Goal: Task Accomplishment & Management: Manage account settings

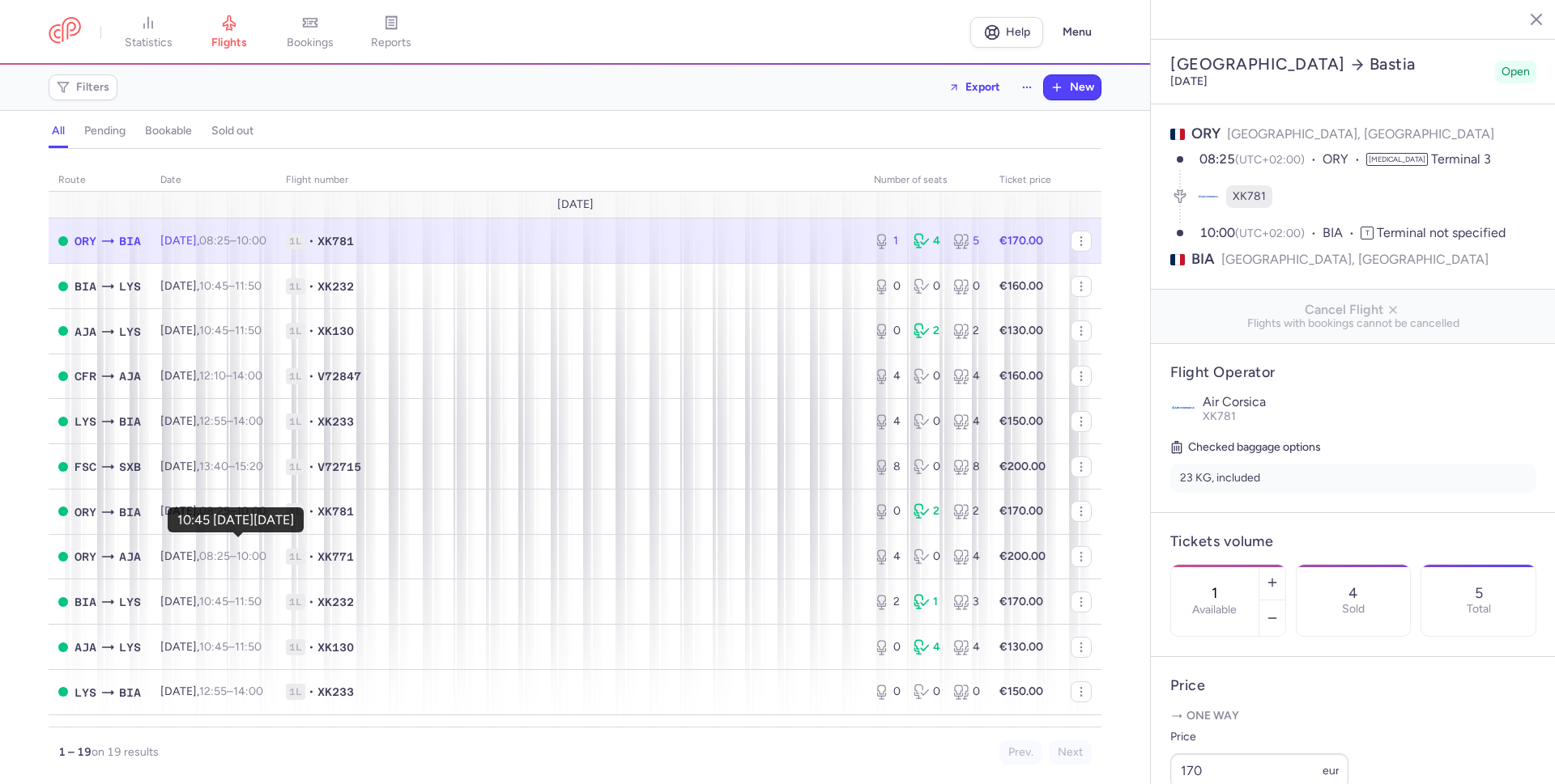
select select "hours"
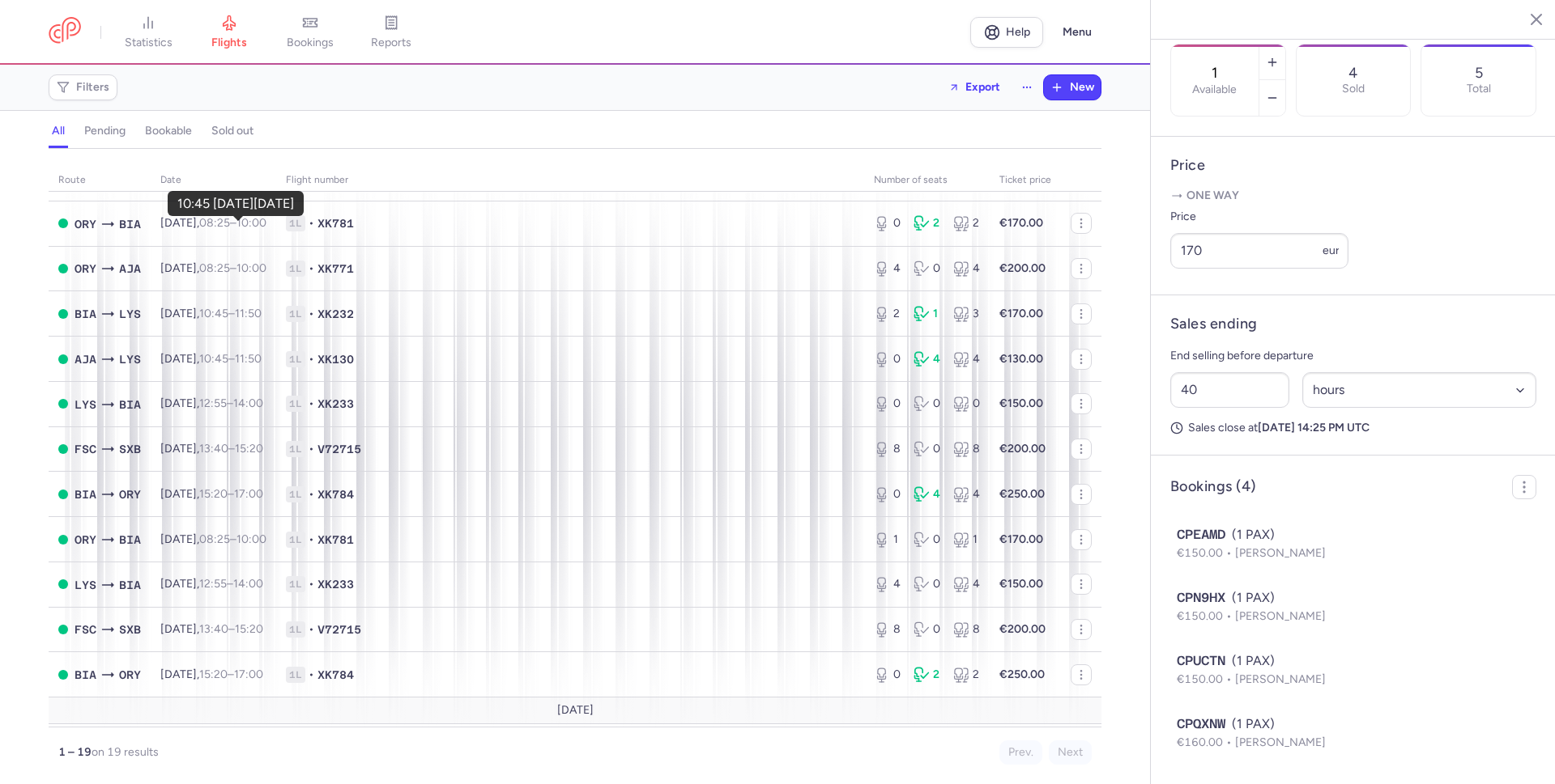
scroll to position [374, 0]
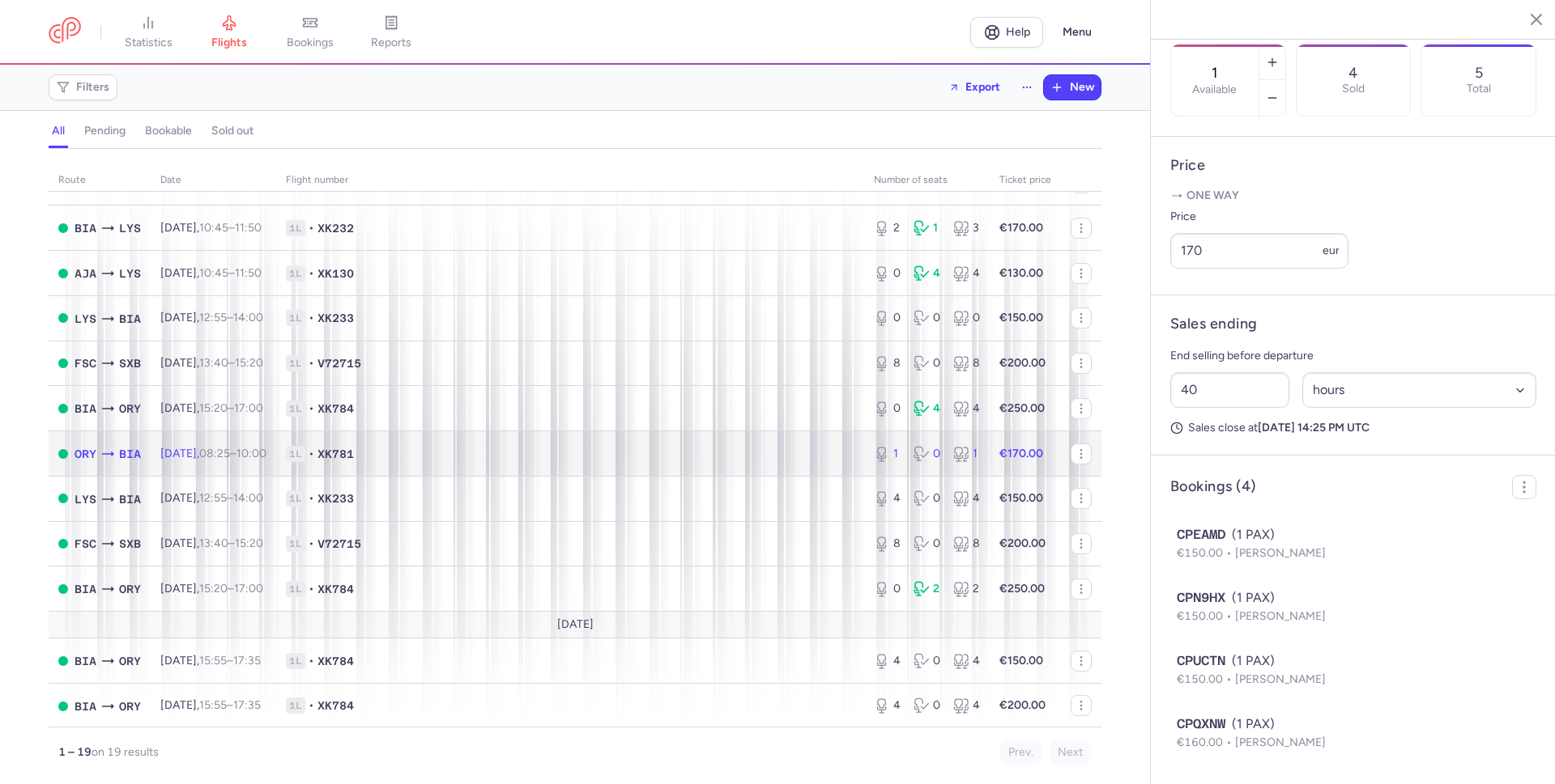
click at [485, 459] on span "1L • XK781" at bounding box center [570, 454] width 569 height 16
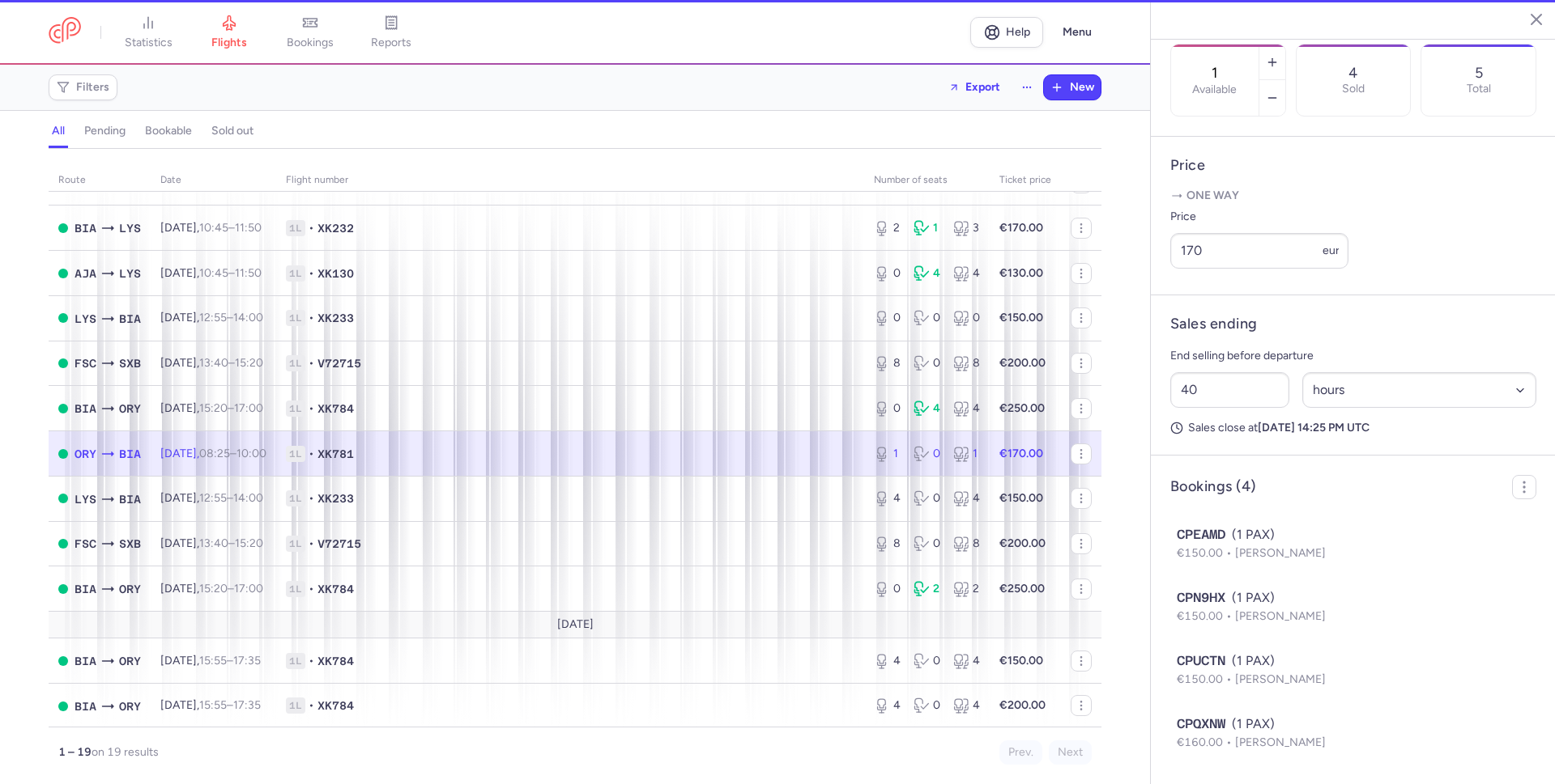
type input "15"
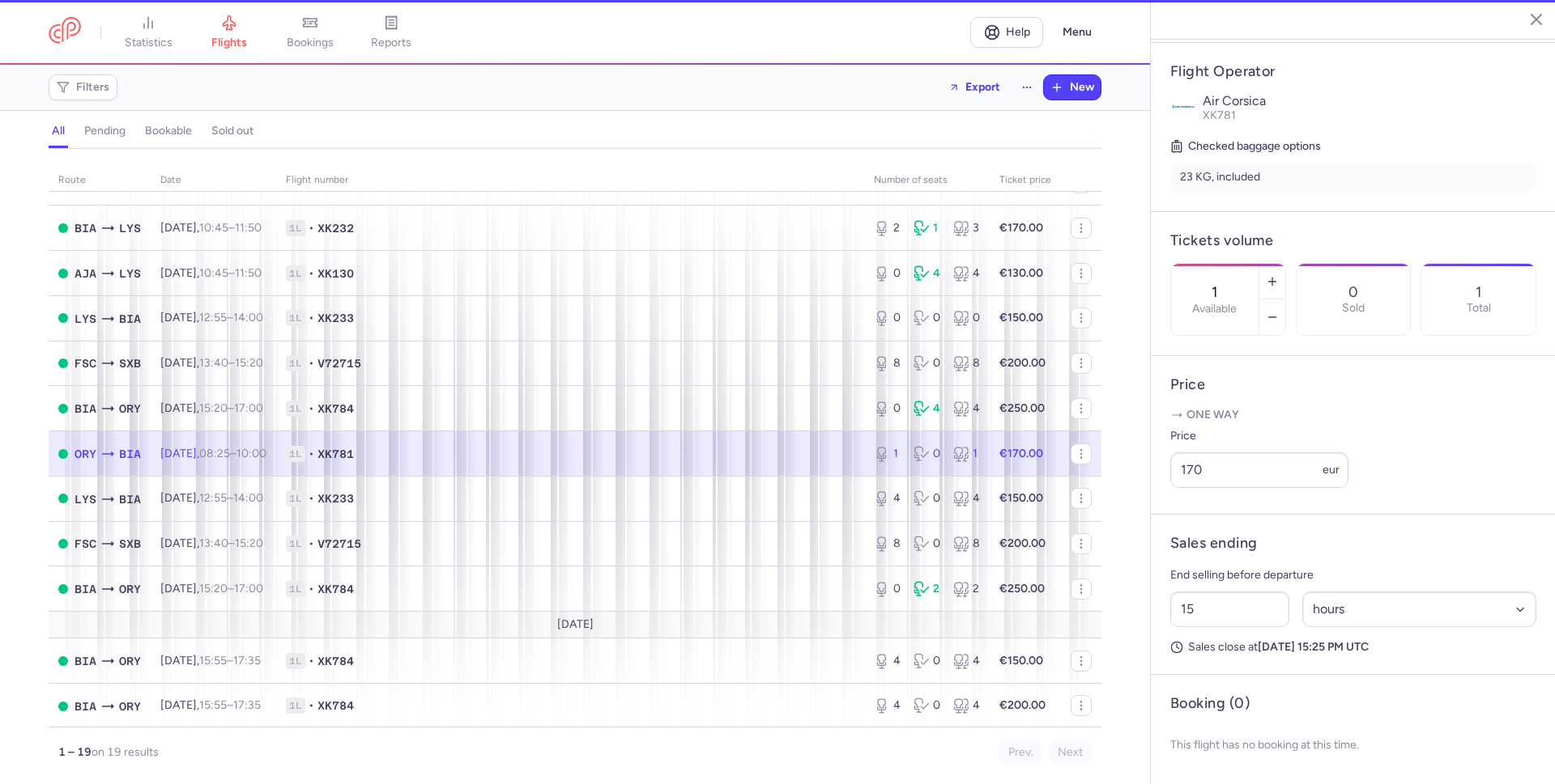
scroll to position [331, 0]
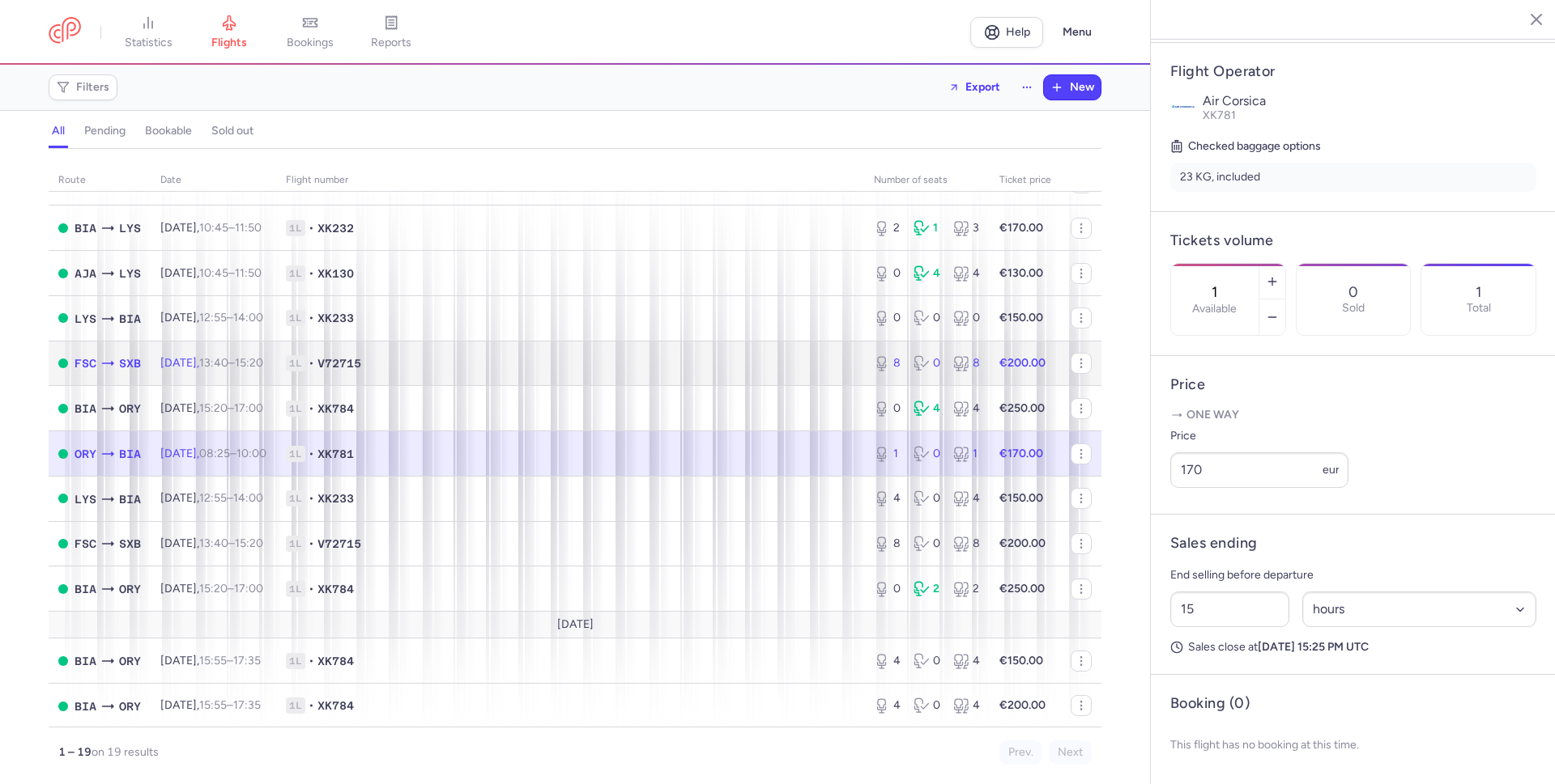
click at [413, 378] on td "1L • V72715" at bounding box center [570, 363] width 588 height 45
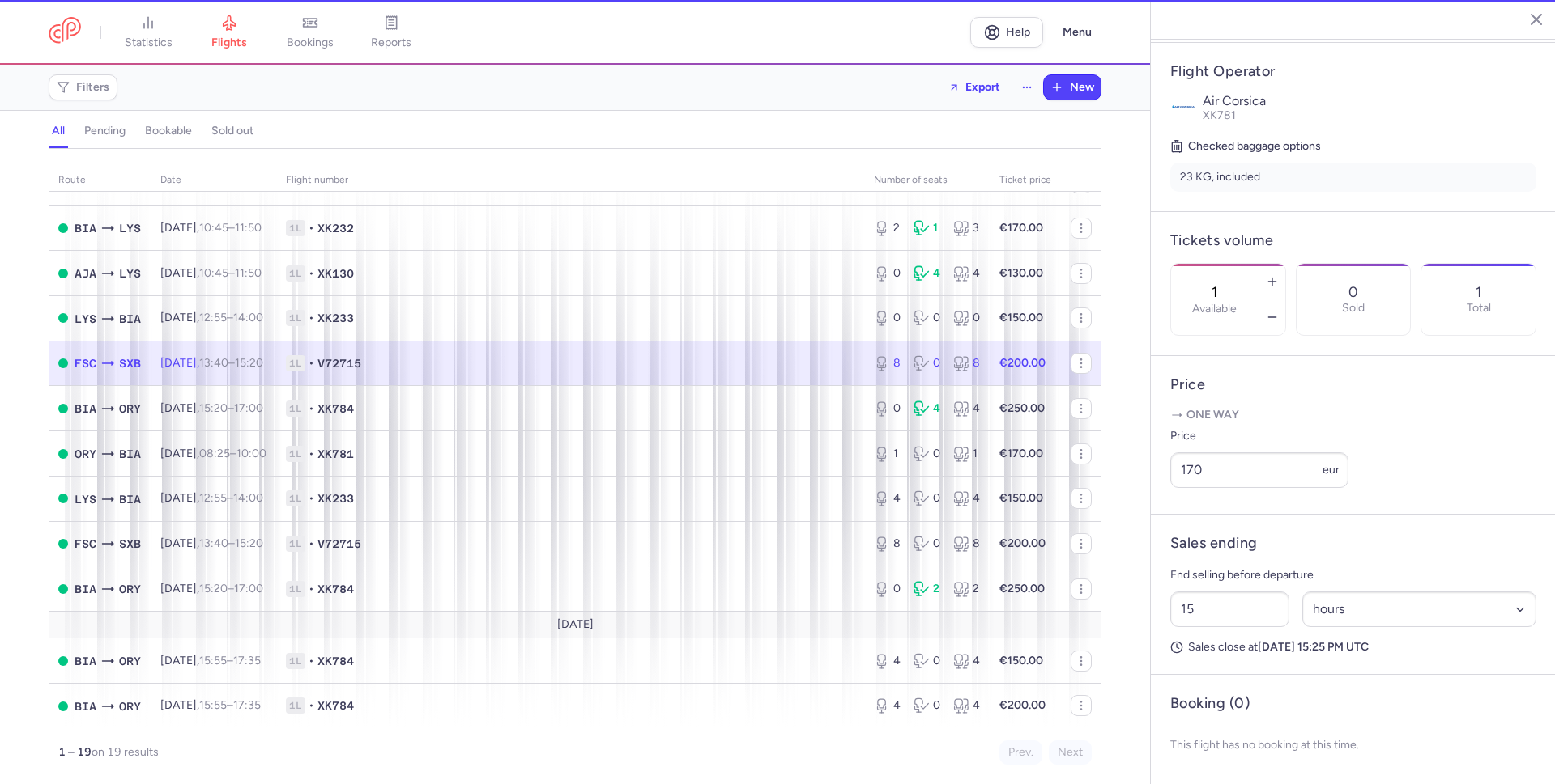
type input "8"
type input "32"
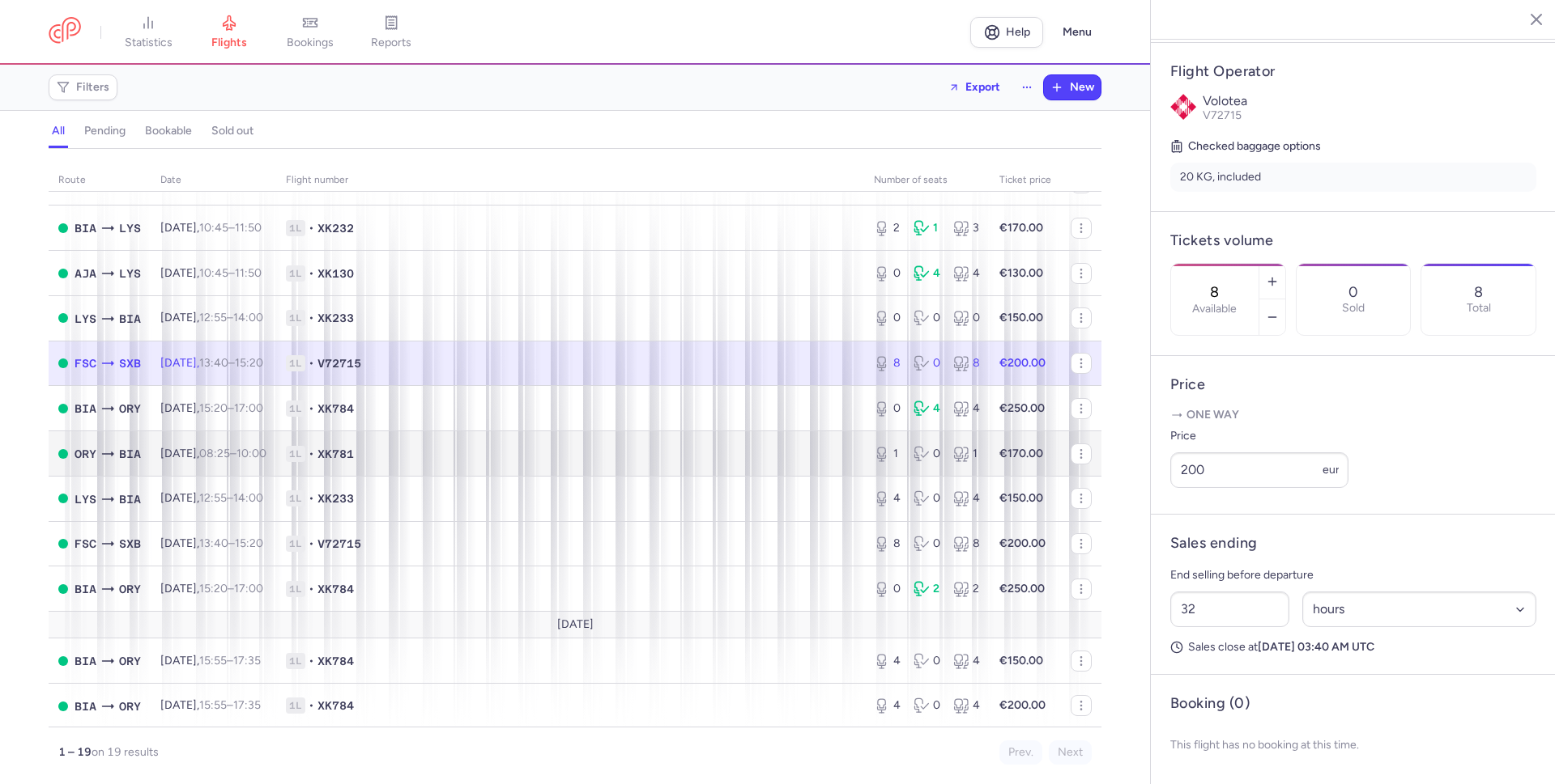
scroll to position [230, 0]
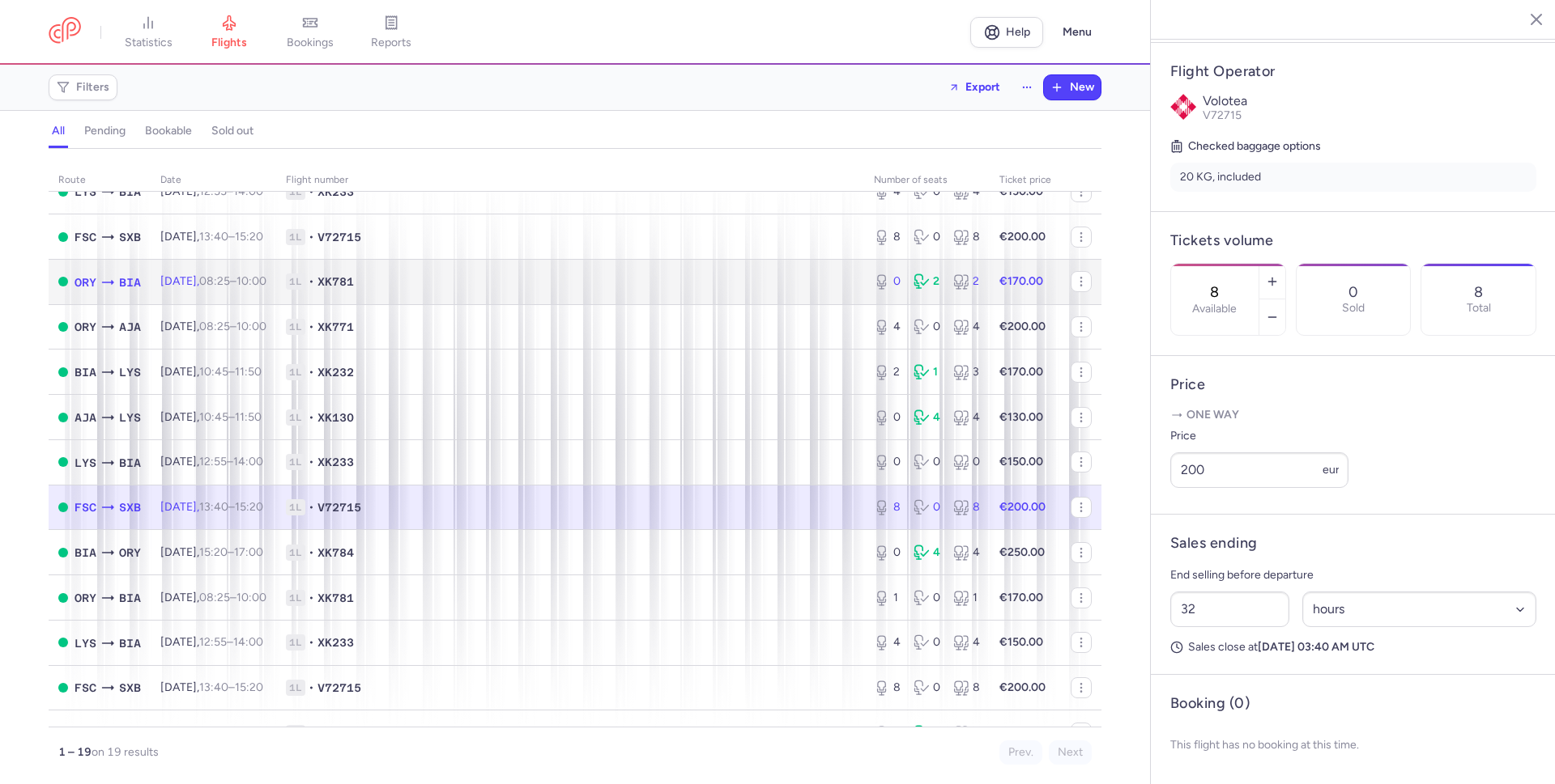
click at [474, 283] on span "1L • XK781" at bounding box center [570, 282] width 569 height 16
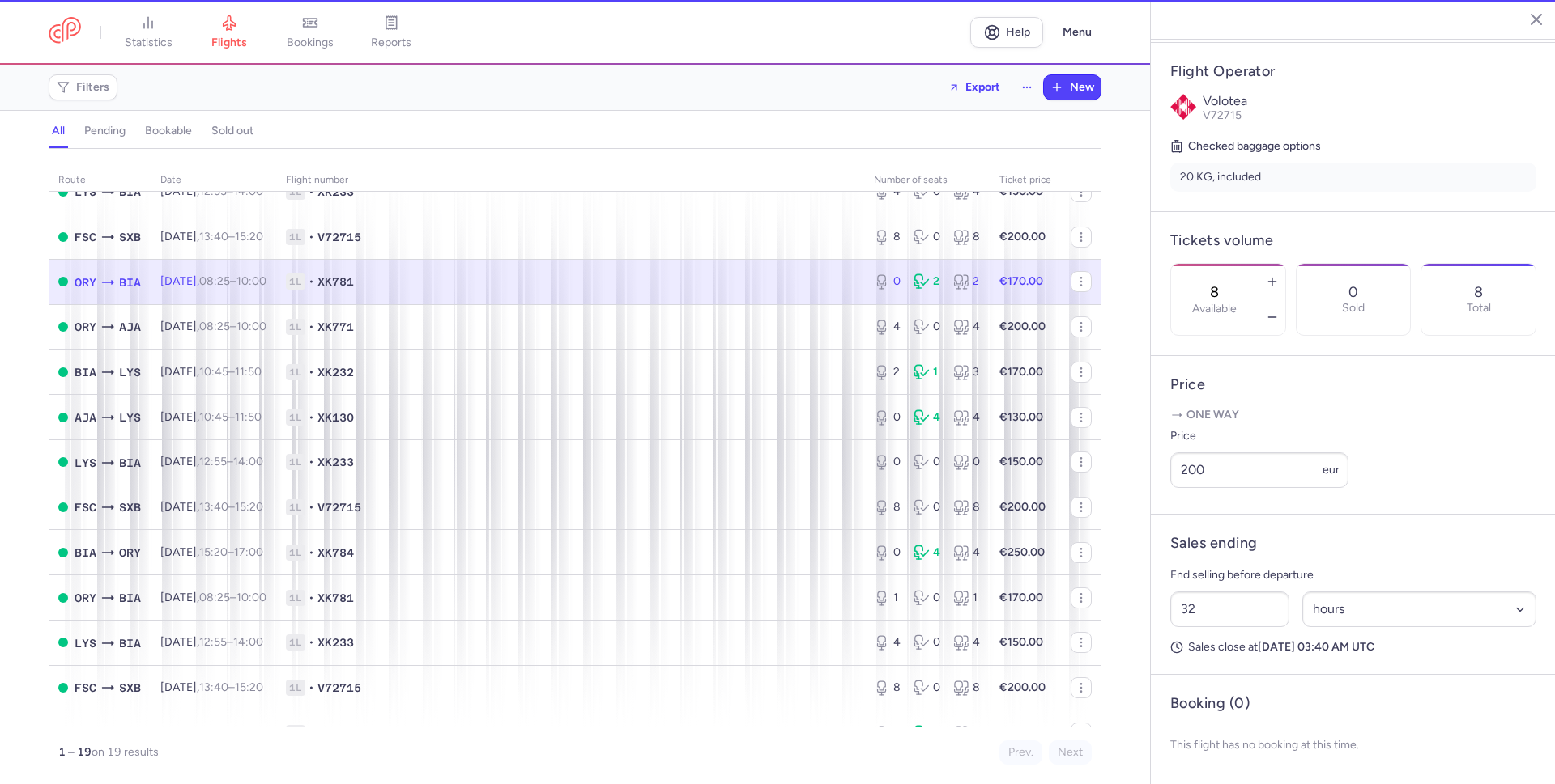
type input "0"
type input "15"
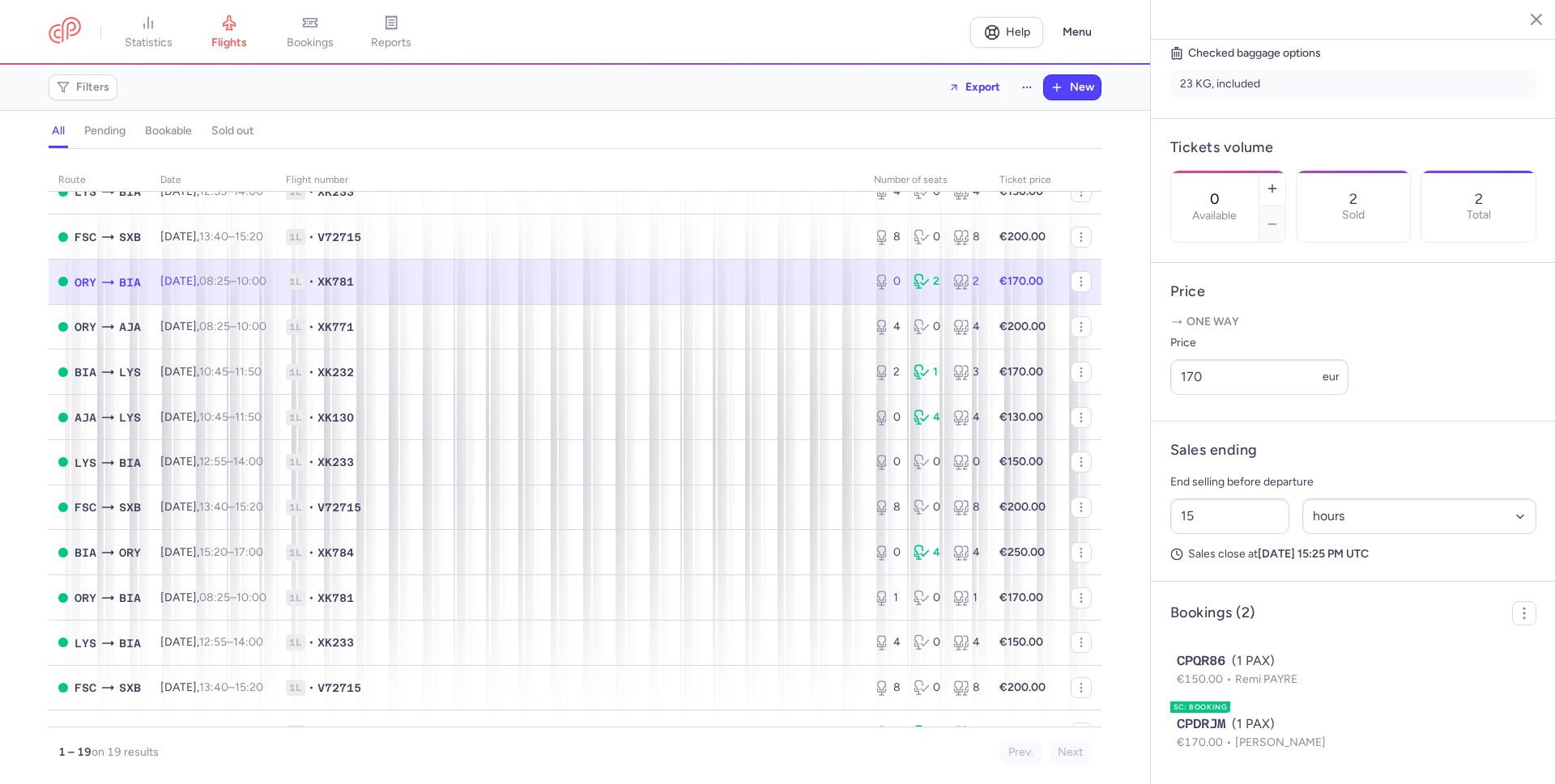
click at [418, 286] on span "1L • XK781" at bounding box center [570, 282] width 569 height 16
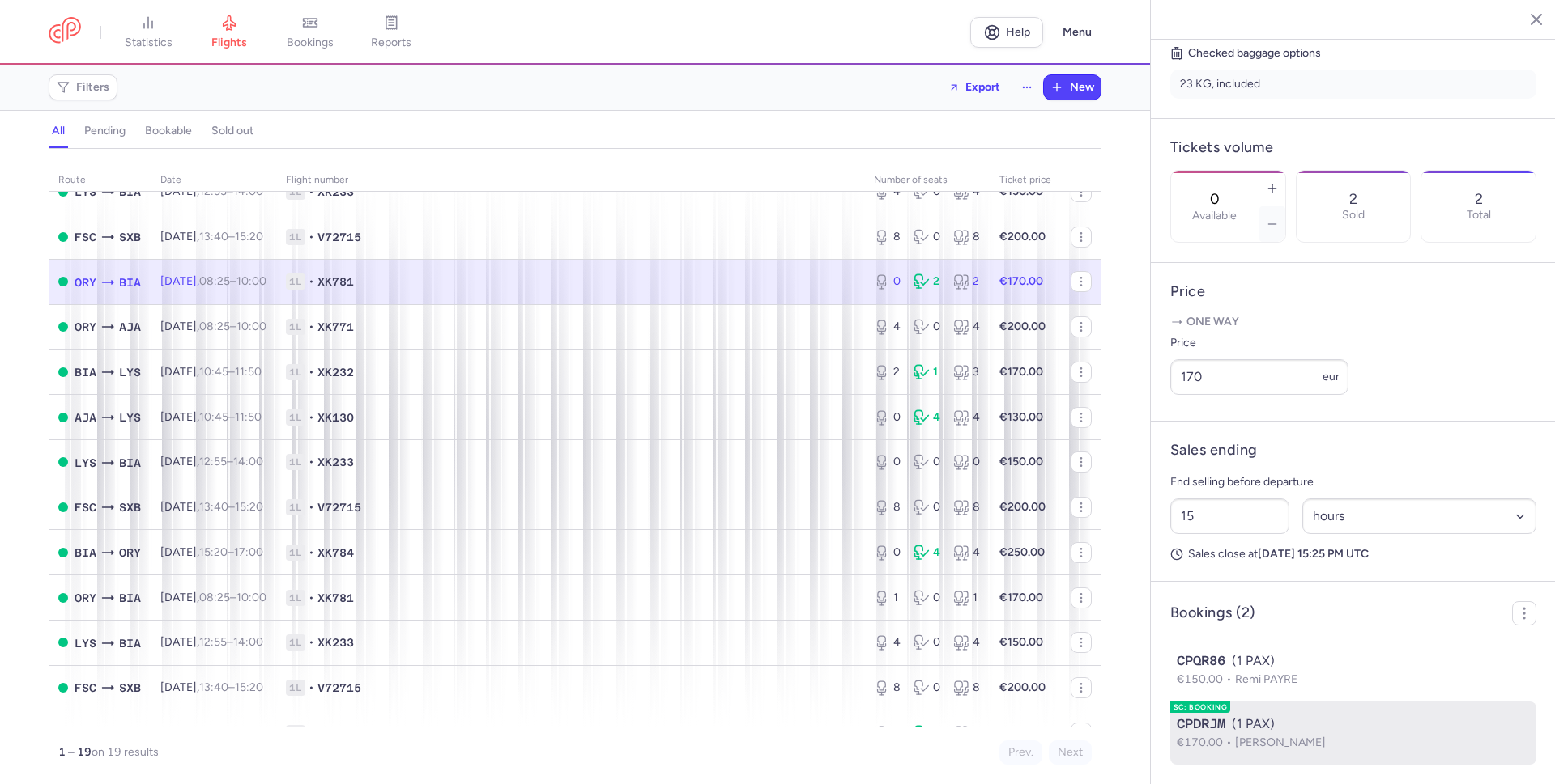
click at [1209, 721] on span "CPDRJM" at bounding box center [1201, 724] width 49 height 19
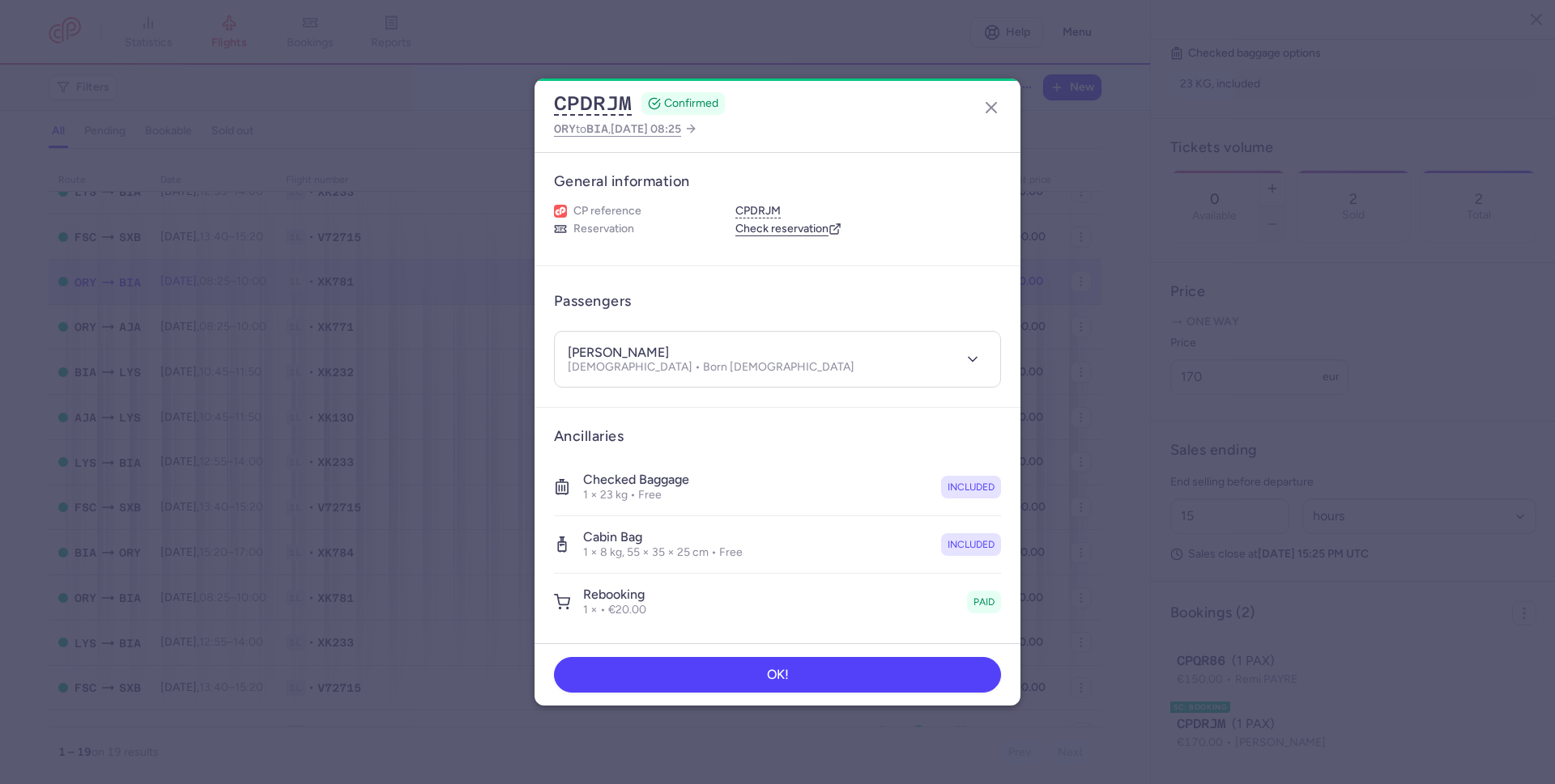
click at [804, 419] on article "Ancillaries Checked baggage 1 × 23 kg • Free included Cabin bag 1 × 8 kg, 55 × …" at bounding box center [778, 529] width 486 height 243
click at [725, 314] on header "Passengers" at bounding box center [778, 301] width 447 height 32
click at [788, 436] on h3 "Ancillaries" at bounding box center [778, 436] width 447 height 18
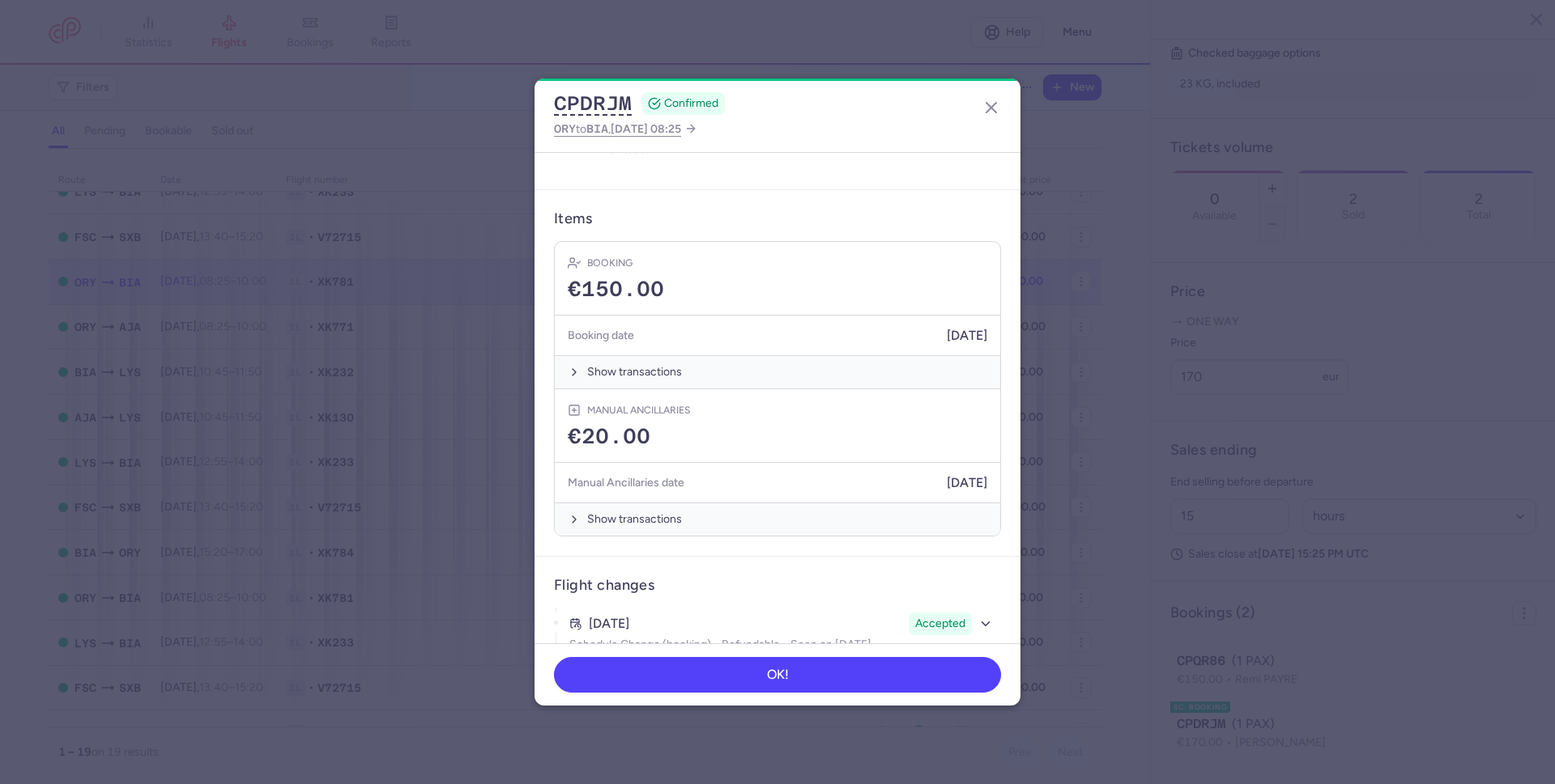
scroll to position [494, 0]
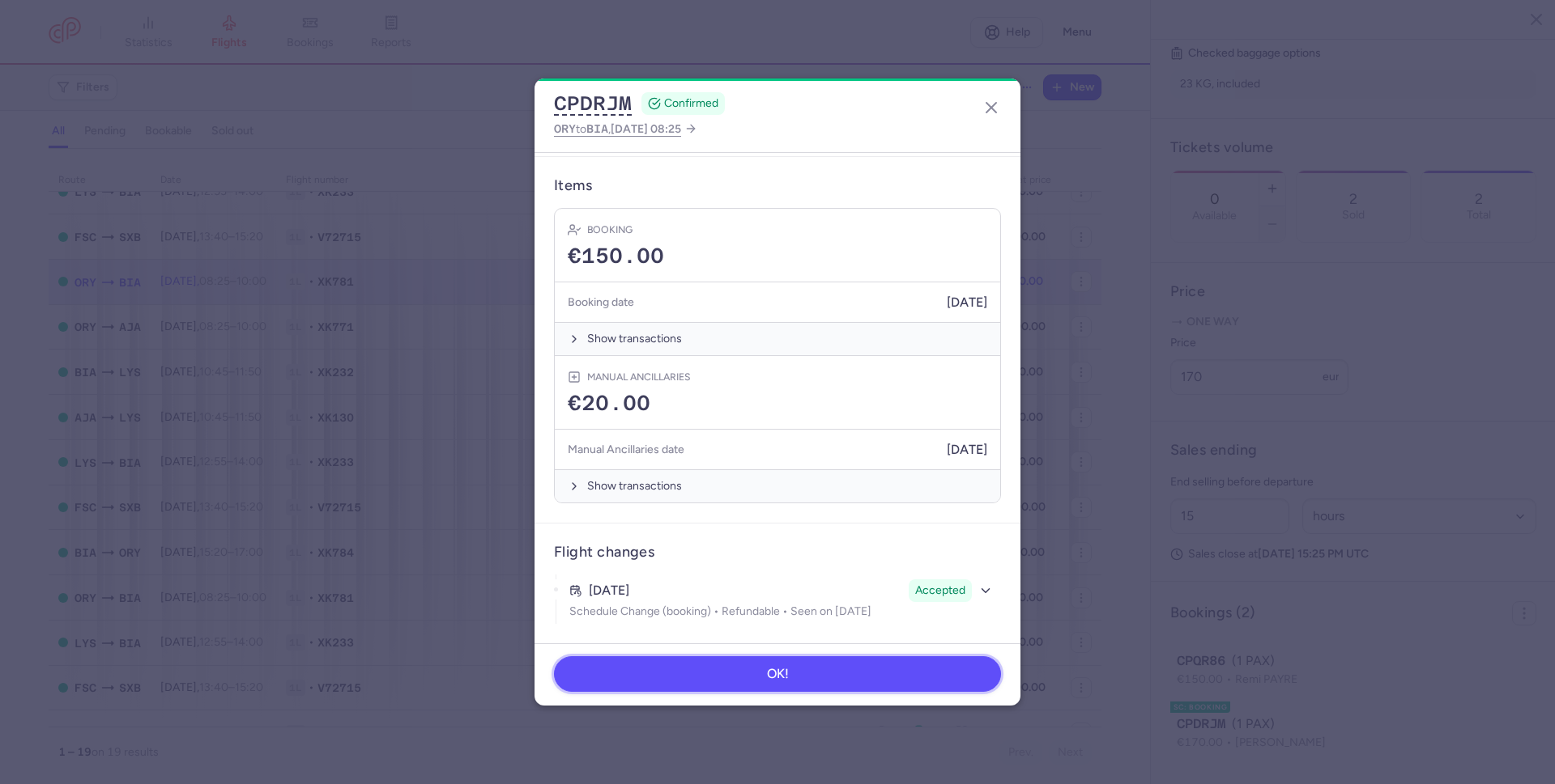
click at [772, 677] on span "OK!" at bounding box center [778, 674] width 22 height 15
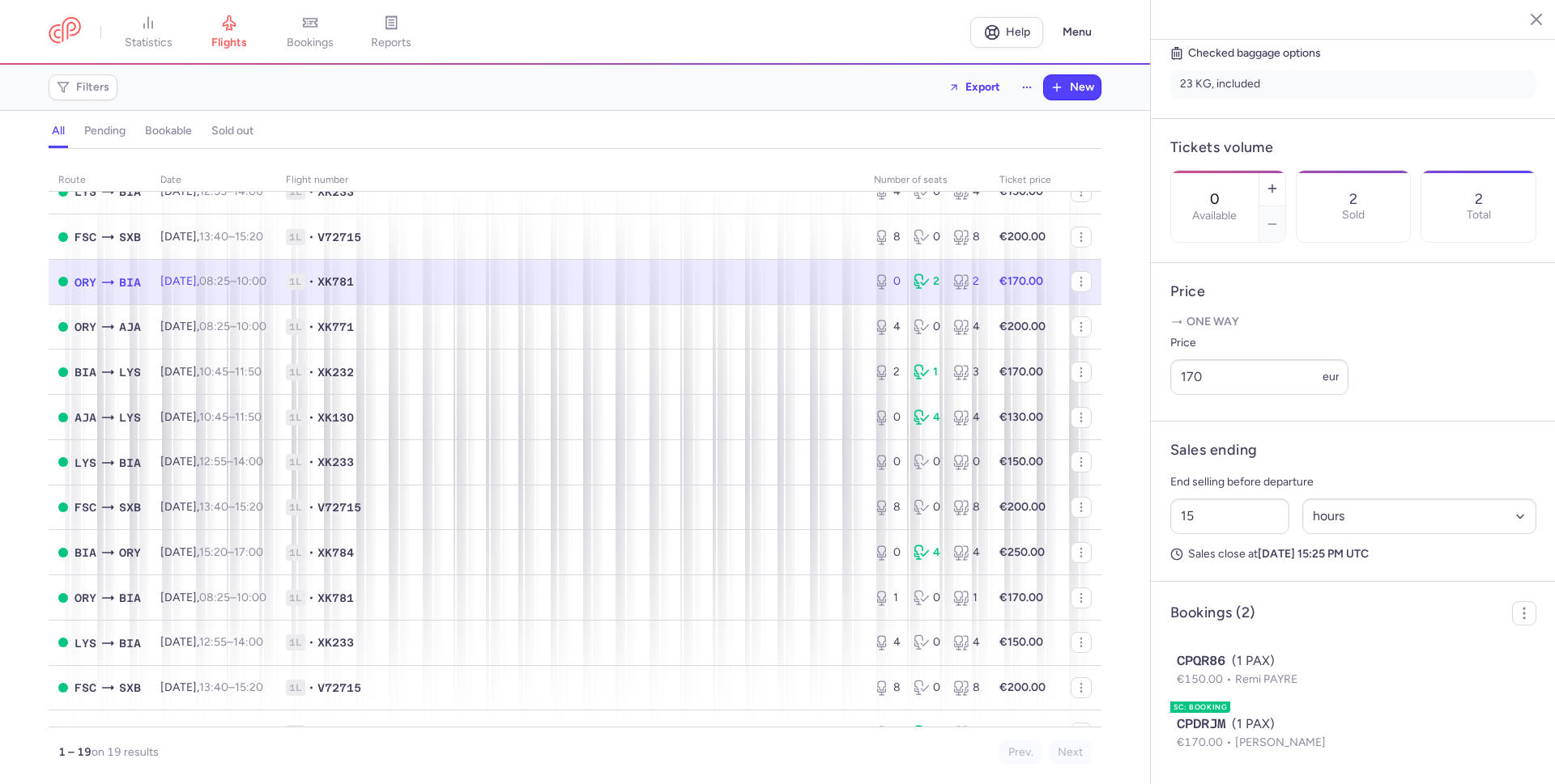
click at [883, 32] on nav "statistics flights bookings reports" at bounding box center [509, 32] width 921 height 36
